Goal: Task Accomplishment & Management: Manage account settings

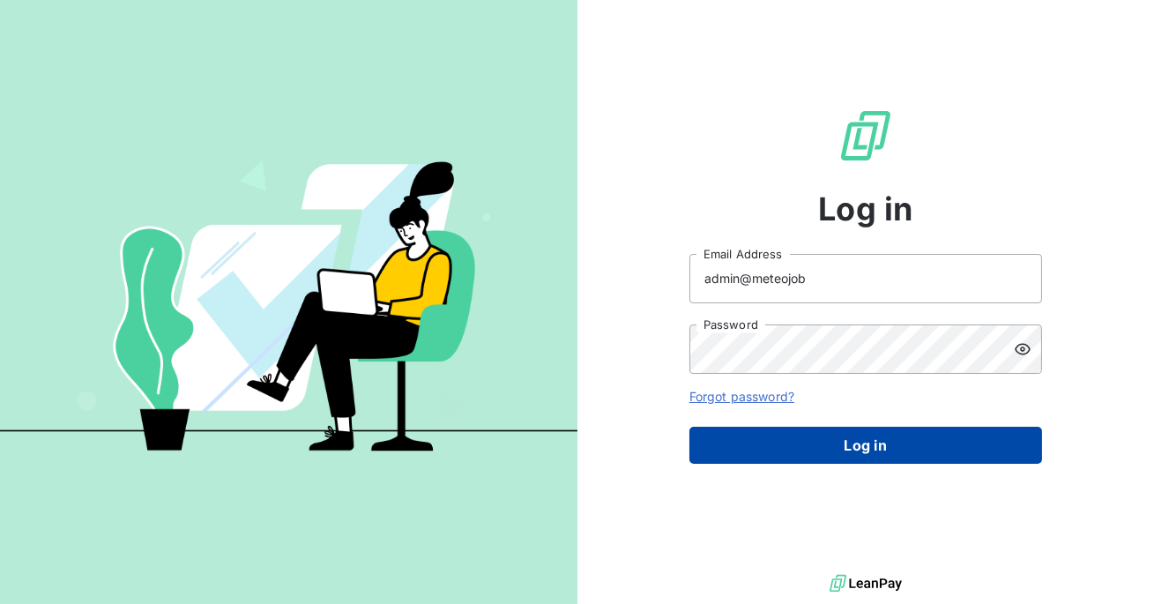
click at [813, 458] on button "Log in" at bounding box center [865, 445] width 353 height 37
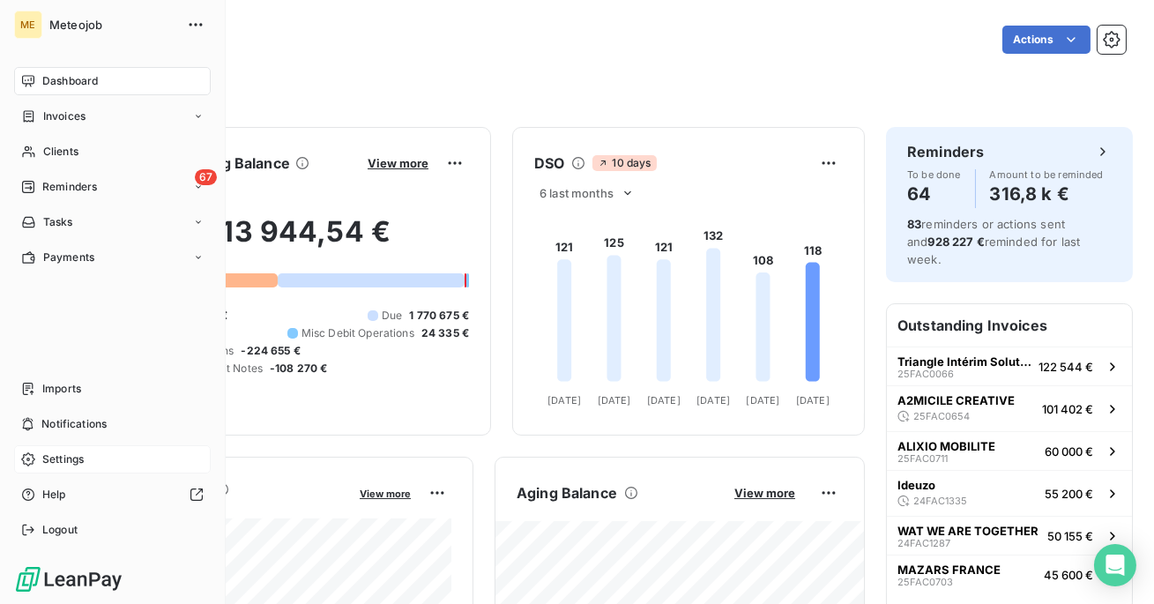
click at [56, 458] on span "Settings" at bounding box center [62, 459] width 41 height 16
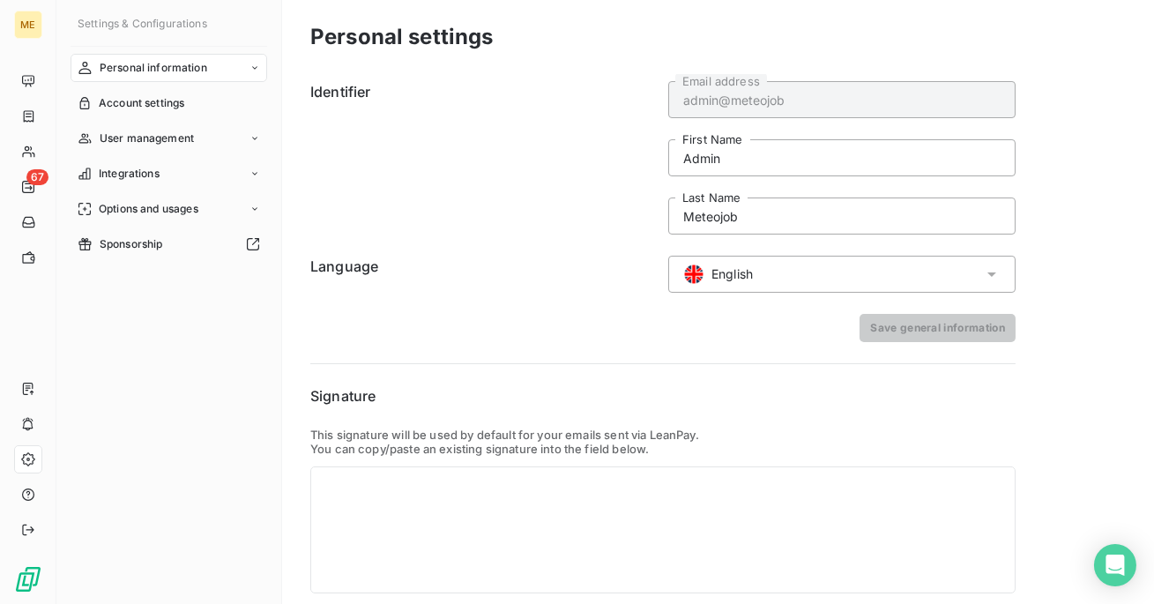
click at [956, 264] on div "English" at bounding box center [841, 274] width 347 height 37
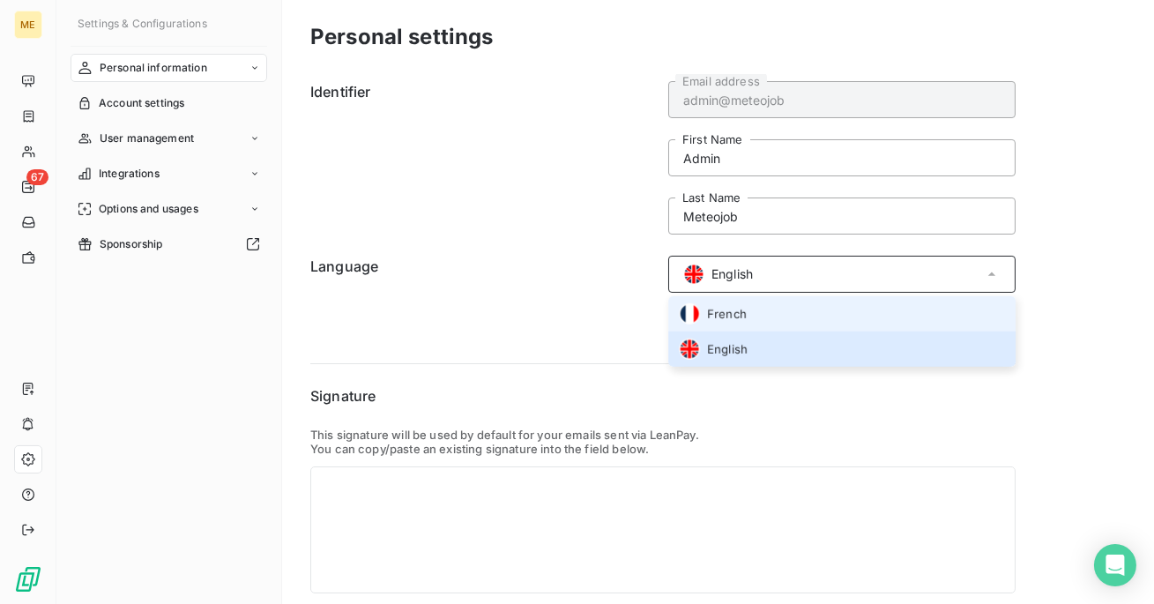
click at [926, 306] on li "French" at bounding box center [841, 313] width 347 height 35
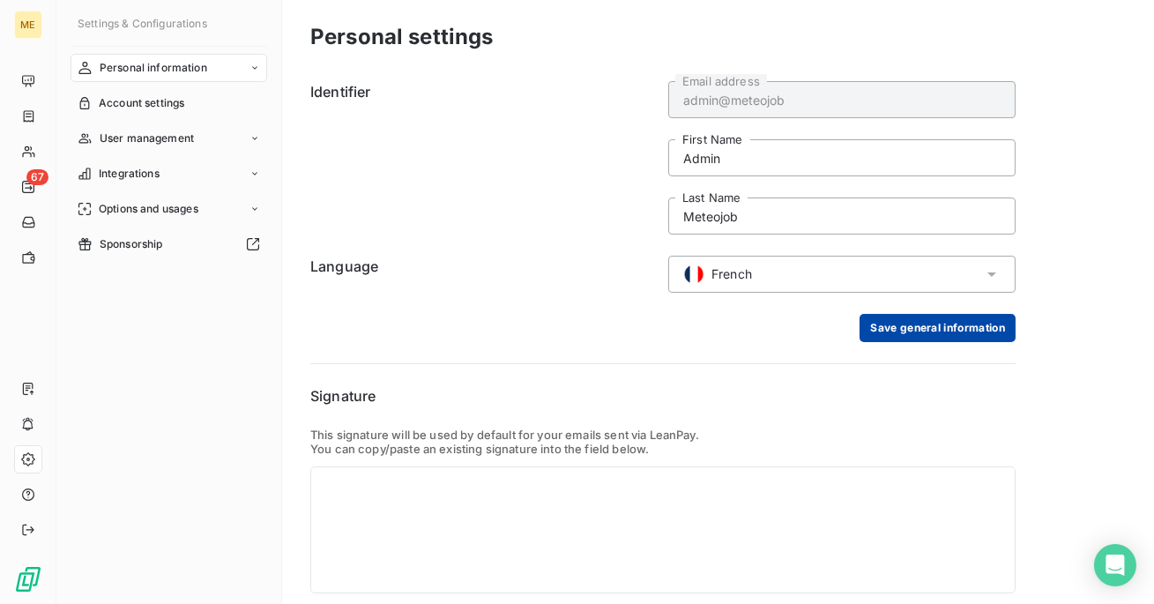
click at [932, 338] on button "Save general information" at bounding box center [938, 328] width 156 height 28
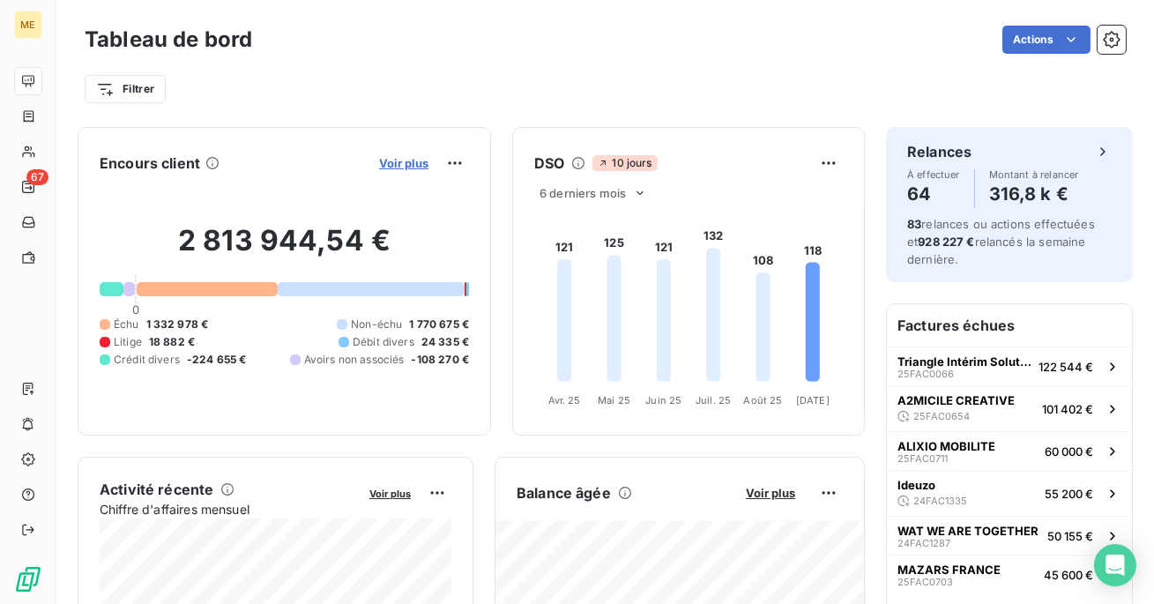
click at [406, 163] on span "Voir plus" at bounding box center [403, 163] width 49 height 14
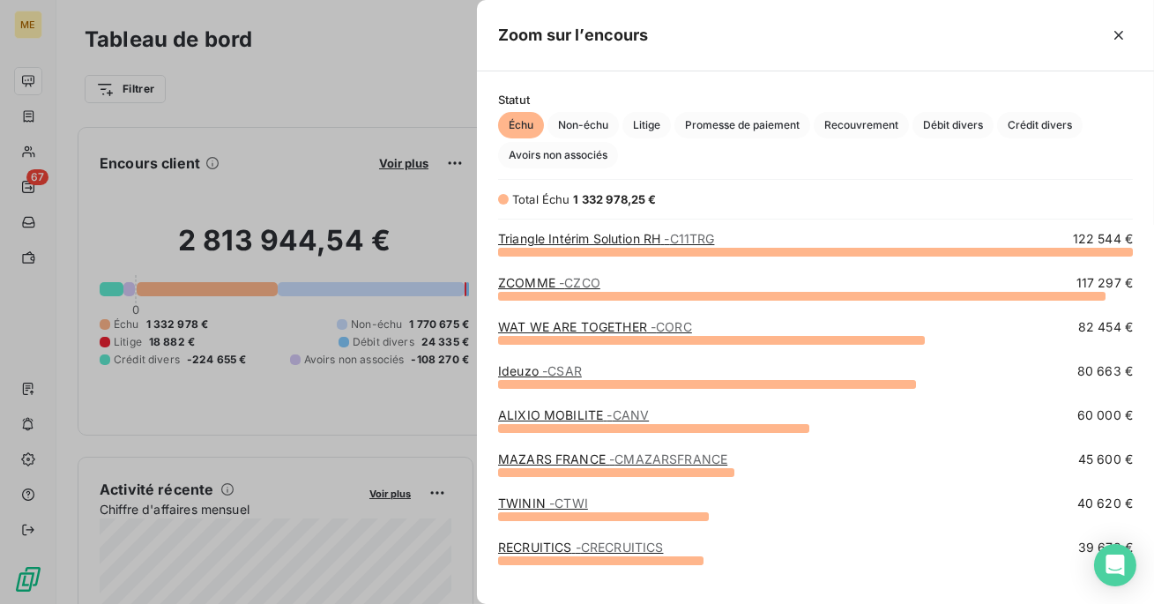
scroll to position [353, 676]
click at [641, 127] on span "Litige" at bounding box center [646, 125] width 48 height 26
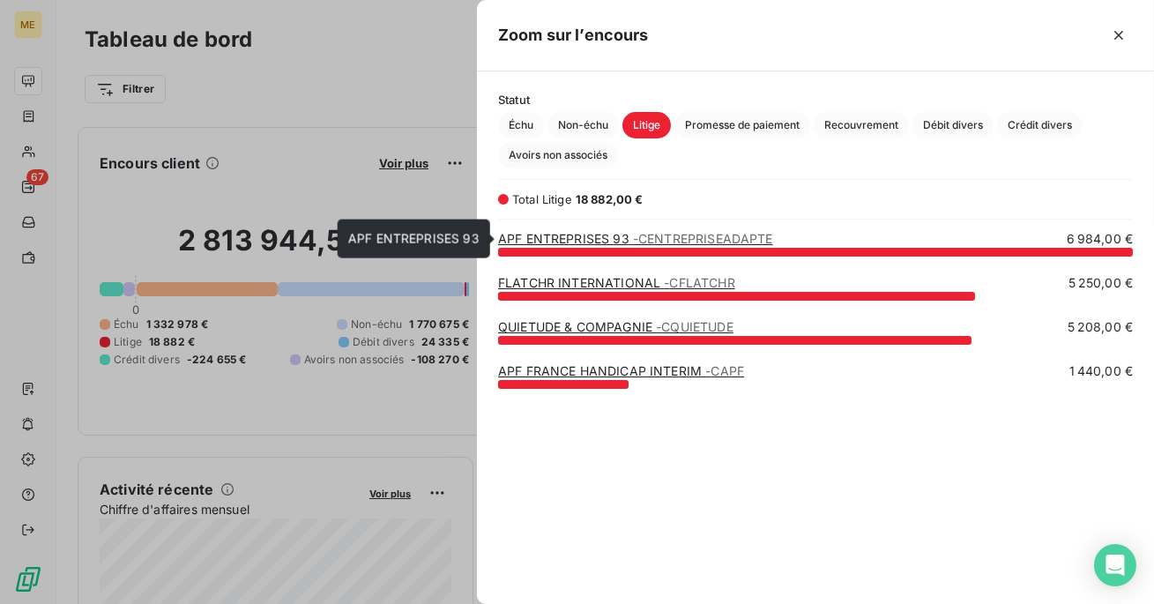
click at [585, 242] on link "APF ENTREPRISES 93 - CENTREPRISEADAPTE" at bounding box center [635, 238] width 275 height 15
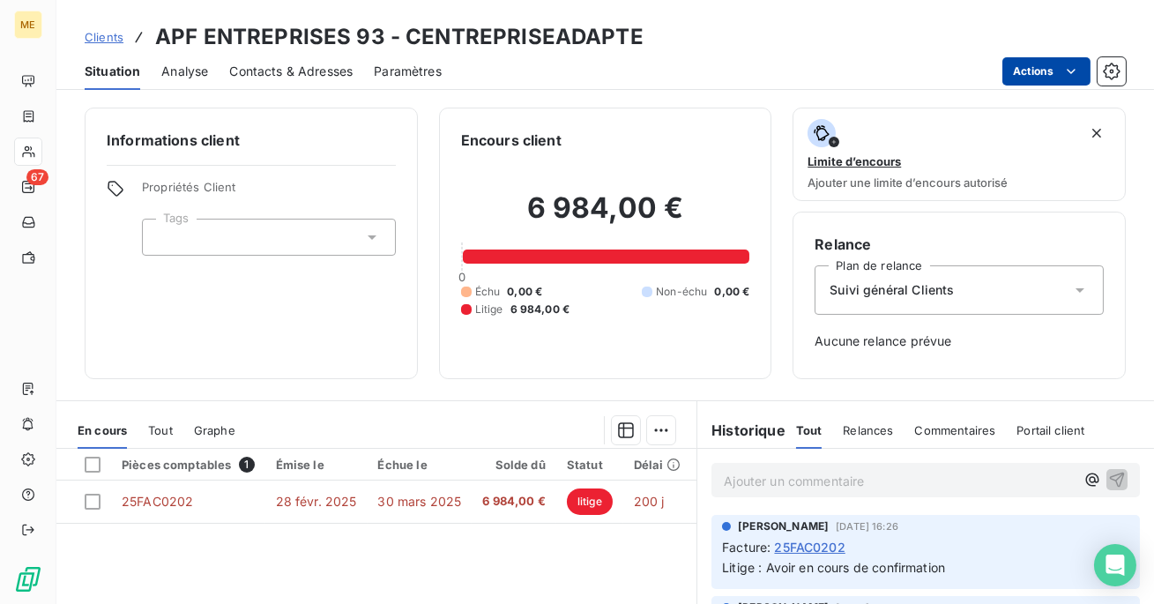
click at [1023, 57] on html "ME 67 Clients APF ENTREPRISES 93 - CENTREPRISEADAPTE Situation Analyse Contacts…" at bounding box center [577, 302] width 1154 height 604
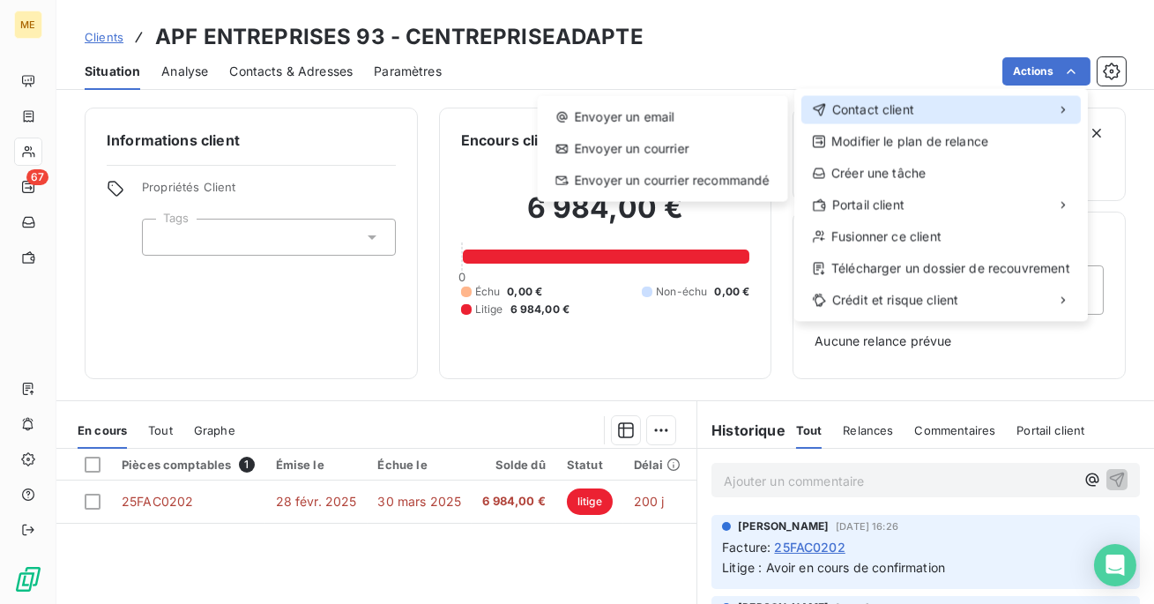
click at [982, 108] on div "Contact client" at bounding box center [940, 109] width 279 height 28
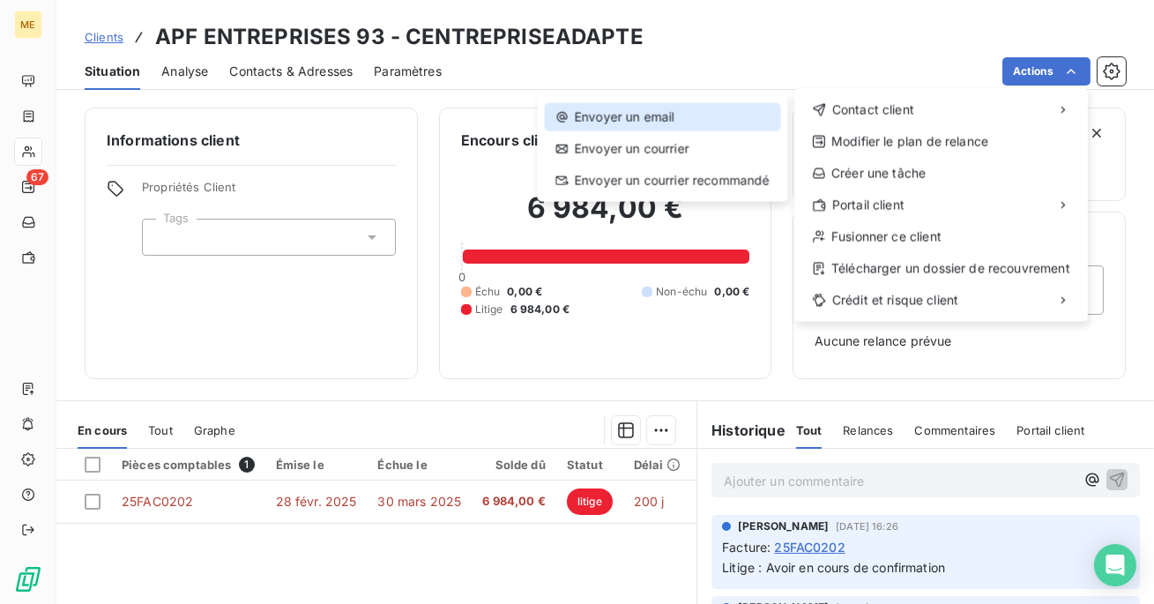
click at [726, 103] on div "Envoyer un email" at bounding box center [663, 117] width 236 height 28
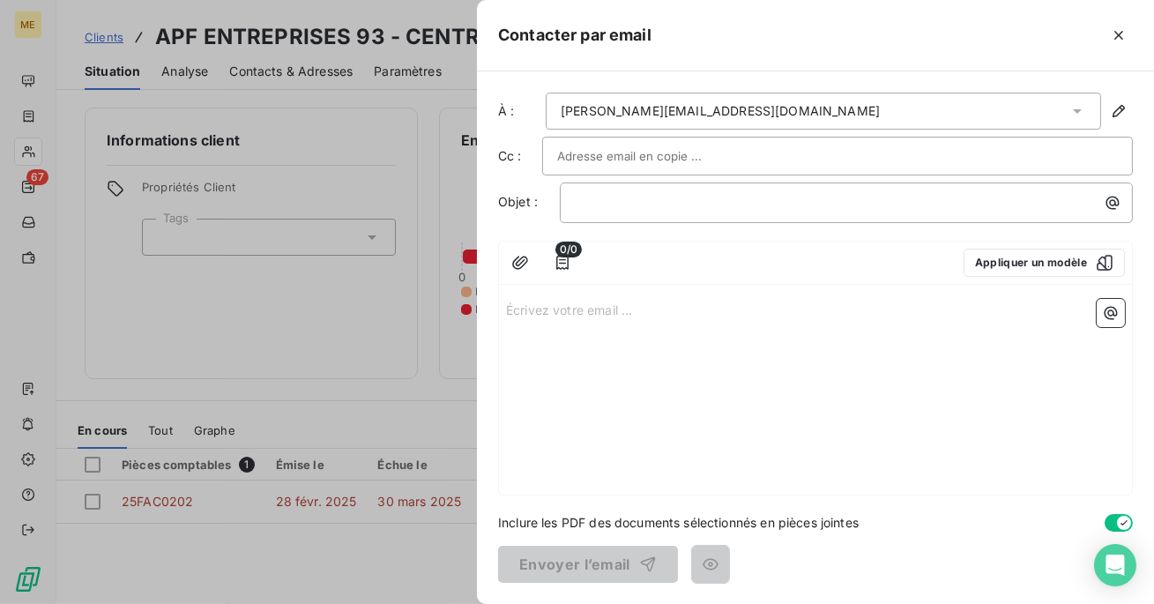
click at [570, 252] on span "0/0" at bounding box center [568, 250] width 26 height 16
click at [562, 268] on icon "button" at bounding box center [563, 263] width 18 height 18
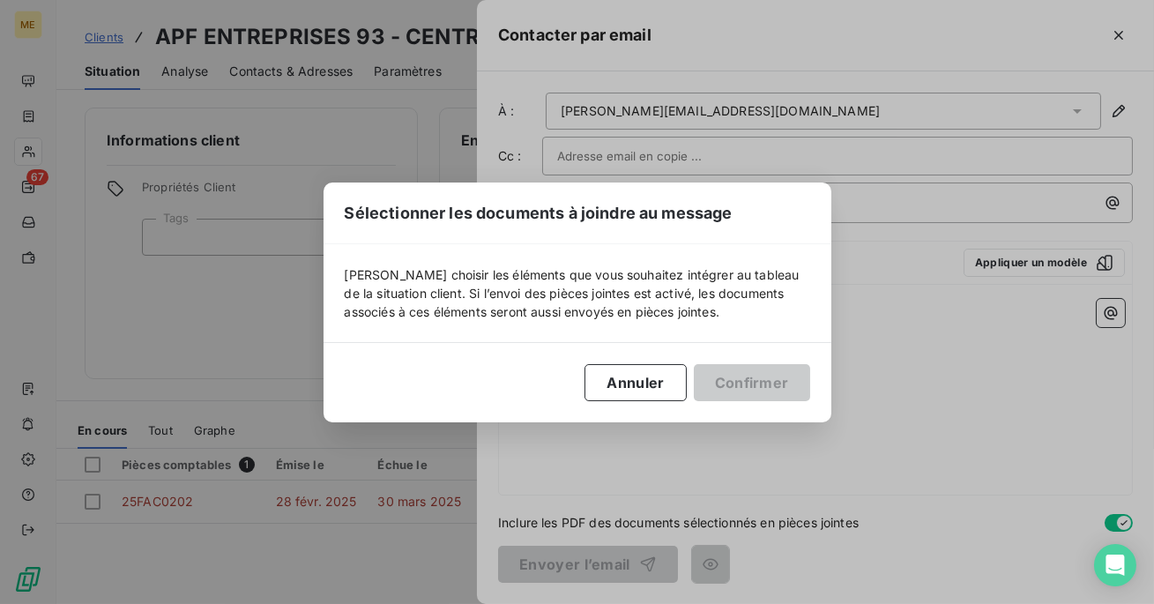
click at [658, 413] on div "Sélectionner les documents à joindre au message Veuillez choisir les éléments q…" at bounding box center [578, 303] width 508 height 240
click at [1122, 36] on div "Sélectionner les documents à joindre au message Veuillez choisir les éléments q…" at bounding box center [577, 302] width 1154 height 604
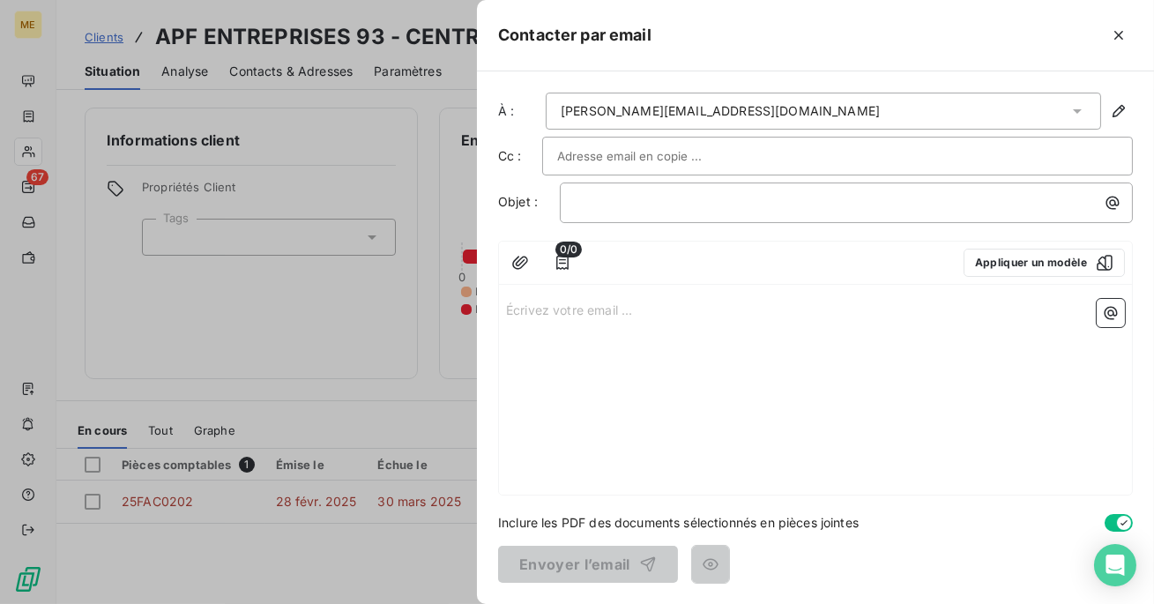
click at [1122, 36] on icon "button" at bounding box center [1119, 35] width 18 height 18
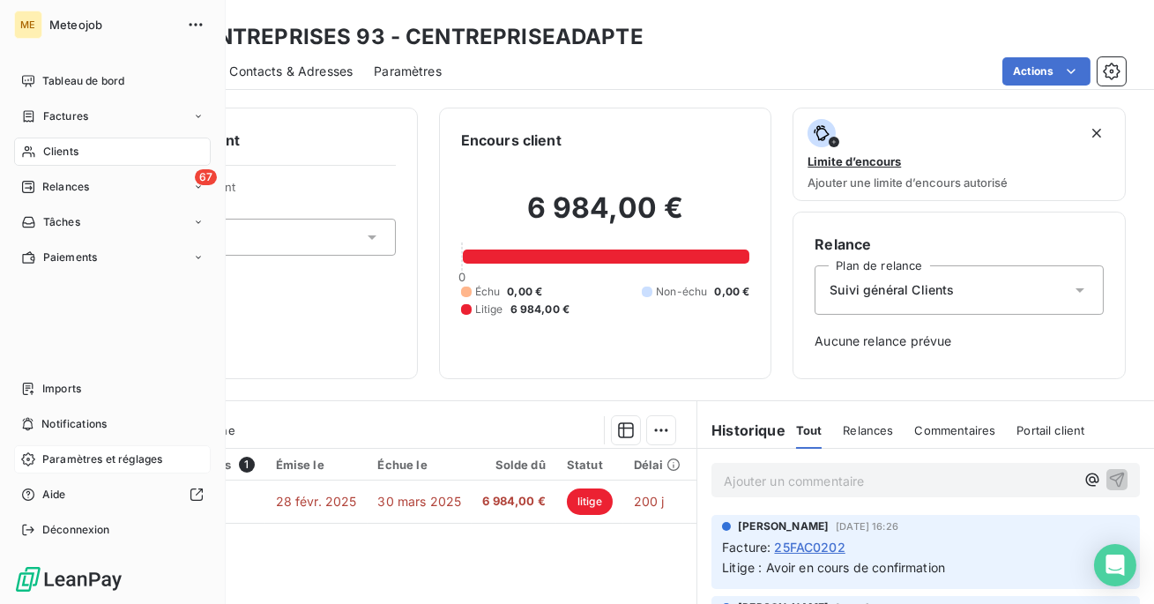
click at [60, 460] on span "Paramètres et réglages" at bounding box center [102, 459] width 120 height 16
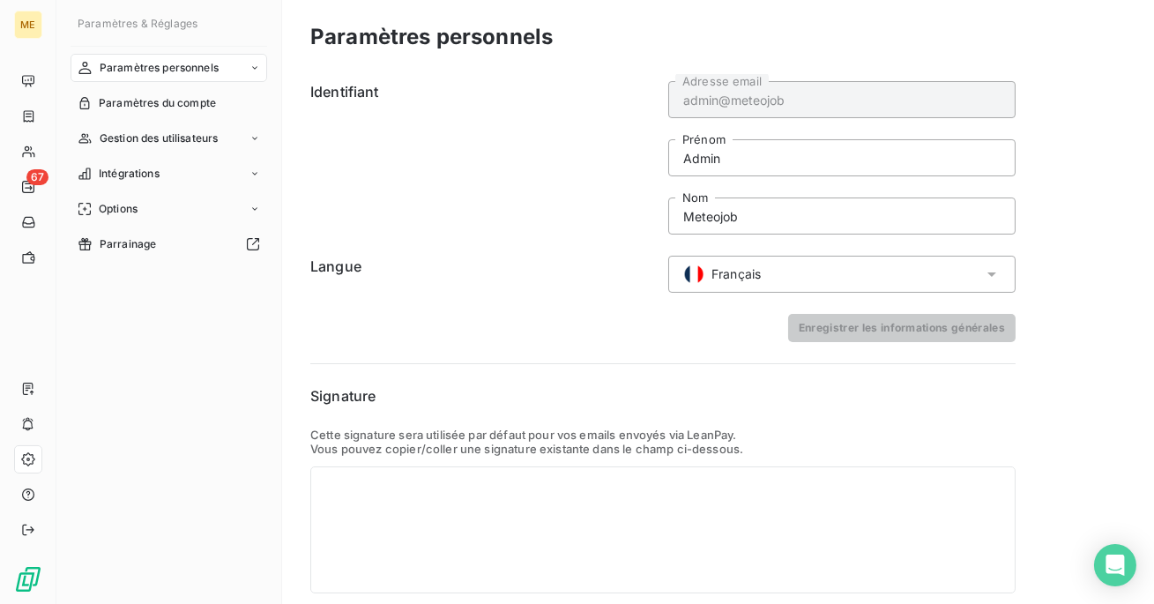
click at [778, 195] on div "admin@meteojob Adresse email Admin Prénom Meteojob Nom" at bounding box center [841, 157] width 347 height 153
drag, startPoint x: 759, startPoint y: 218, endPoint x: 612, endPoint y: 220, distance: 147.3
click at [613, 220] on div "Identifiant admin@meteojob Adresse email Admin Prénom Meteojob Nom" at bounding box center [662, 157] width 705 height 153
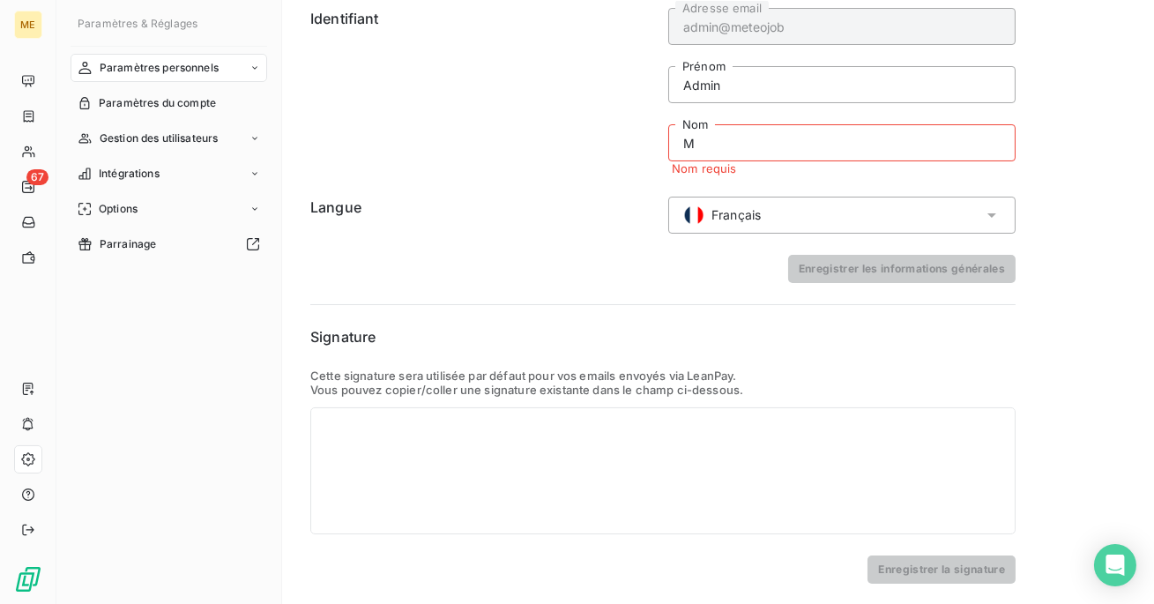
scroll to position [59, 0]
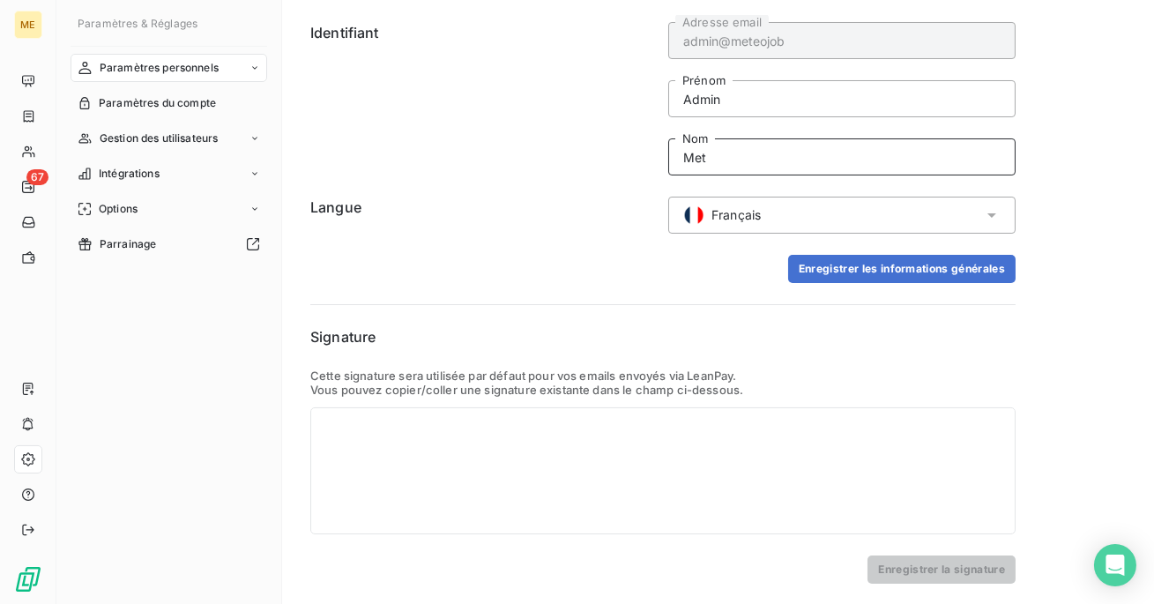
type input "Meteojob"
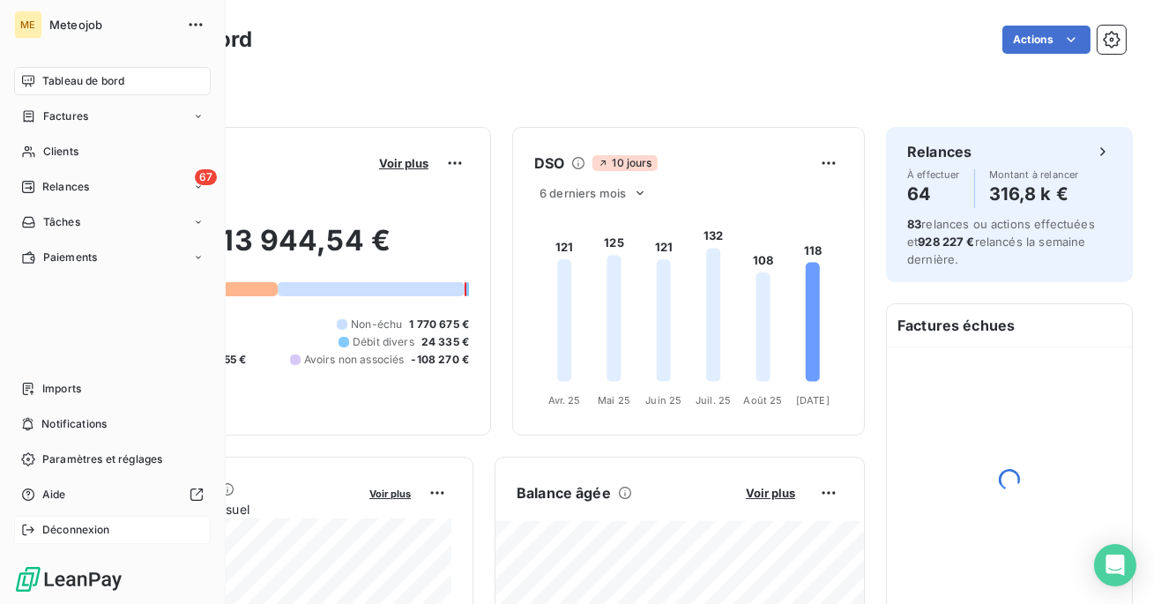
click at [38, 523] on div "Déconnexion" at bounding box center [112, 530] width 197 height 28
